Goal: Register for event/course

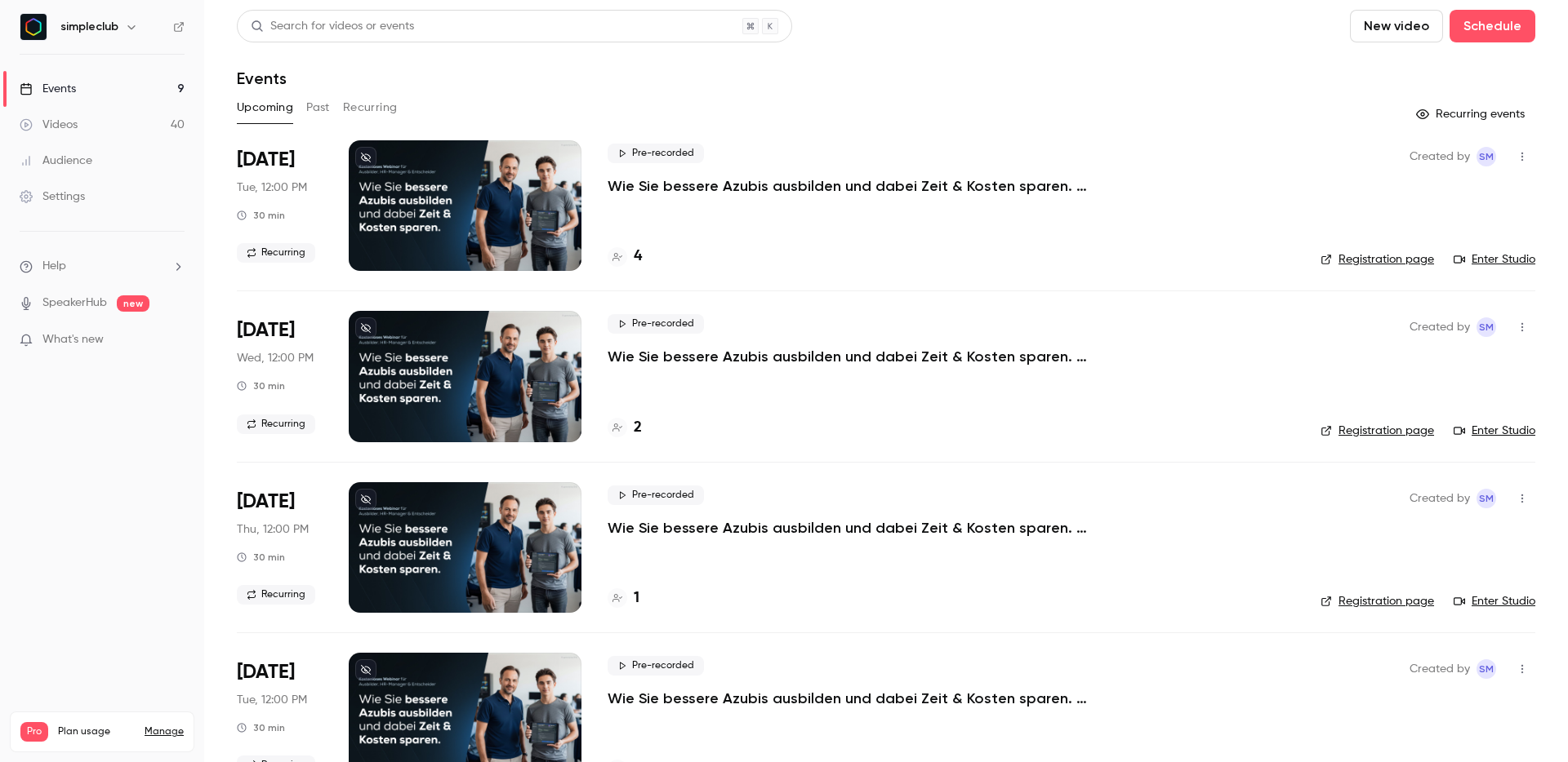
click at [320, 111] on button "Past" at bounding box center [318, 107] width 23 height 26
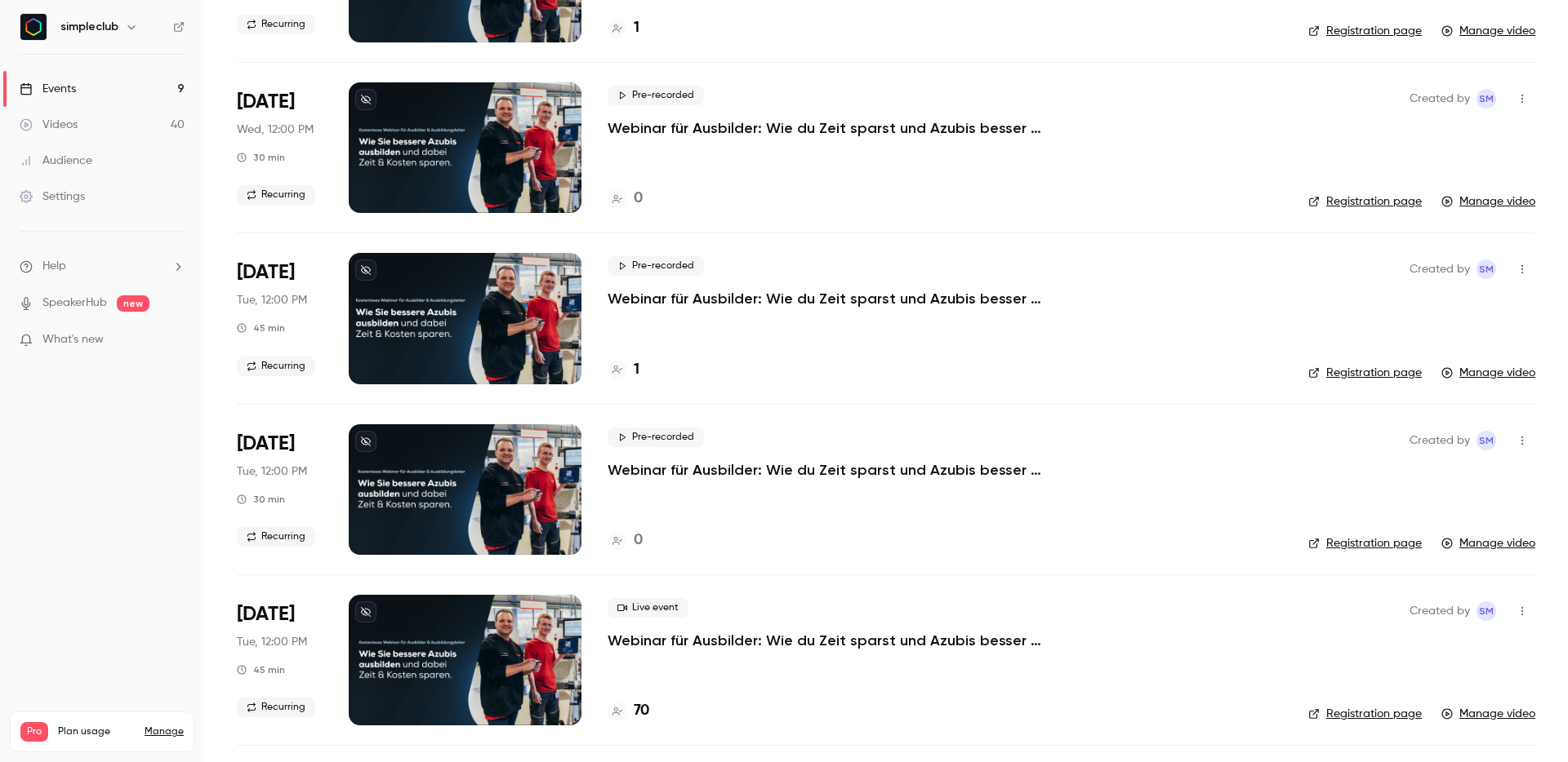
scroll to position [5347, 0]
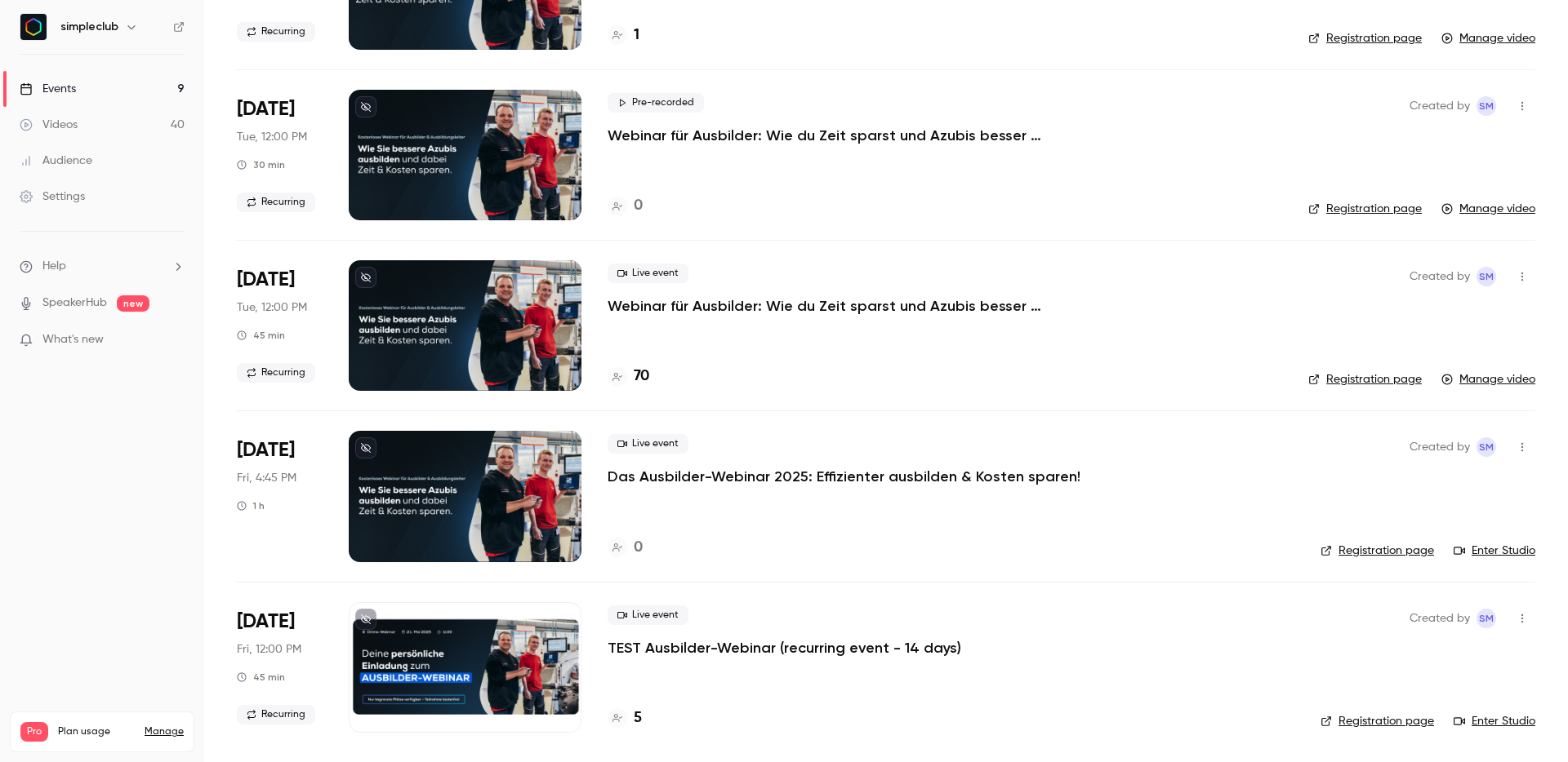
click at [1351, 378] on link "Registration page" at bounding box center [1365, 380] width 114 height 16
drag, startPoint x: 1136, startPoint y: 305, endPoint x: 590, endPoint y: 303, distance: 546.0
click at [590, 303] on li "[DATE] Tue, 12:00 PM 45 min Recurring Live event Webinar für Ausbilder: Wie du …" at bounding box center [885, 325] width 1298 height 170
copy li "Live event Webinar für Ausbilder: Wie du Zeit sparst und Azubis besser ausbilde…"
click at [797, 344] on div "Live event Webinar für Ausbilder: Wie du Zeit sparst und Azubis besser ausbilde…" at bounding box center [944, 326] width 675 height 131
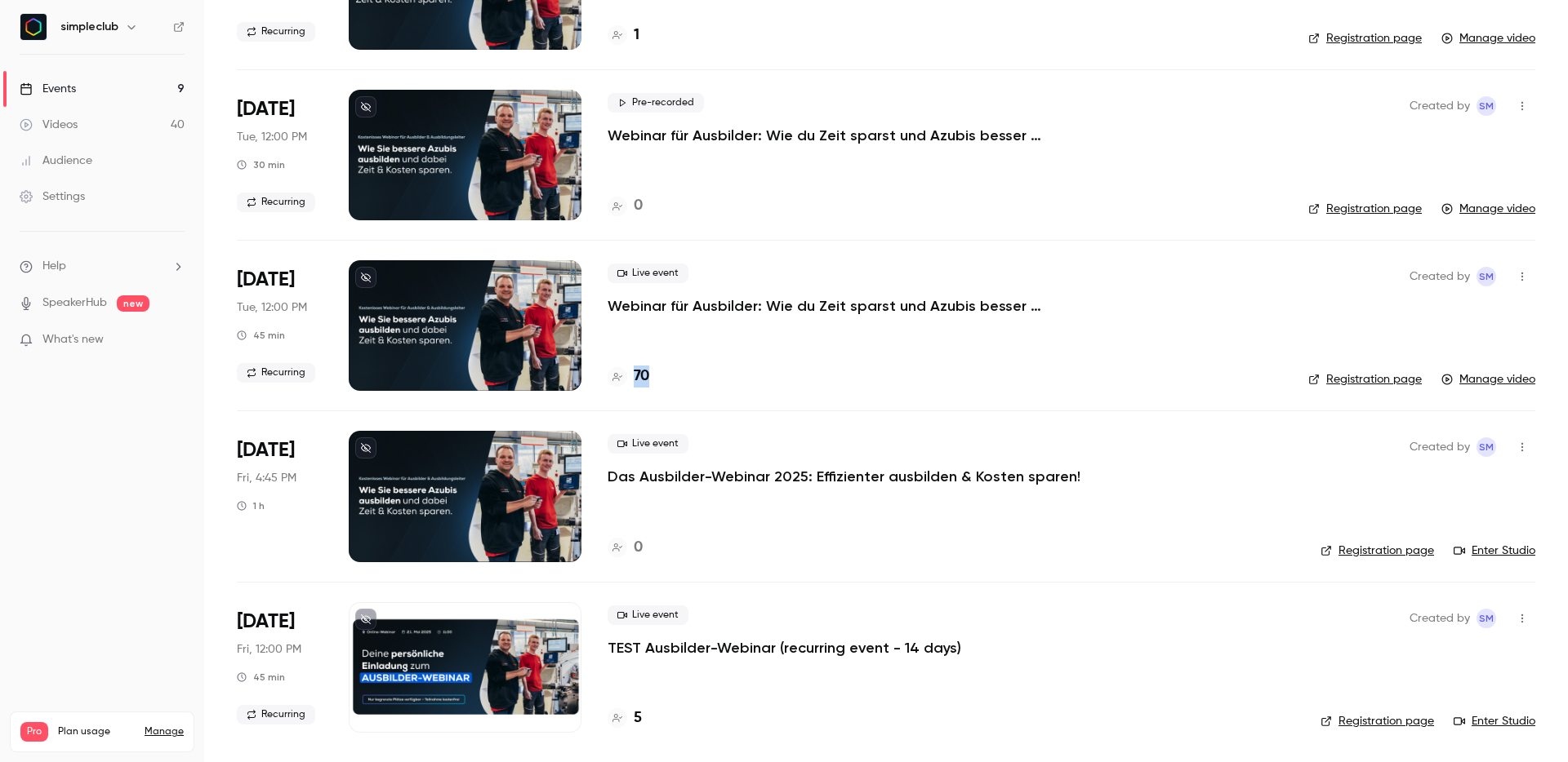
click at [797, 344] on div "Live event Webinar für Ausbilder: Wie du Zeit sparst und Azubis besser ausbilde…" at bounding box center [944, 326] width 675 height 131
click at [913, 366] on div "70" at bounding box center [944, 376] width 675 height 22
